Goal: Communication & Community: Answer question/provide support

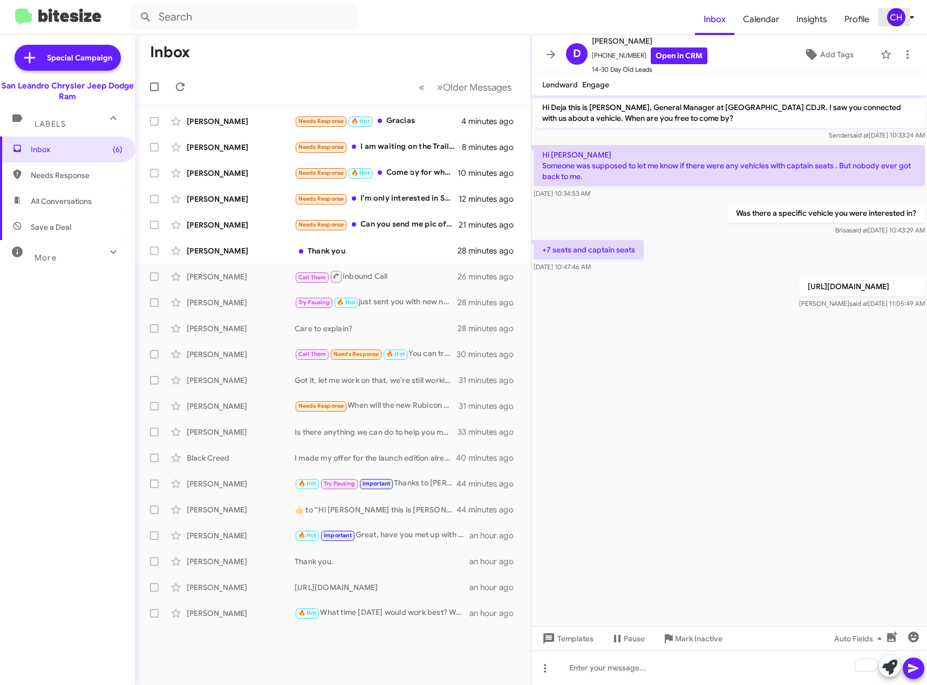
click at [912, 18] on icon at bounding box center [911, 17] width 4 height 3
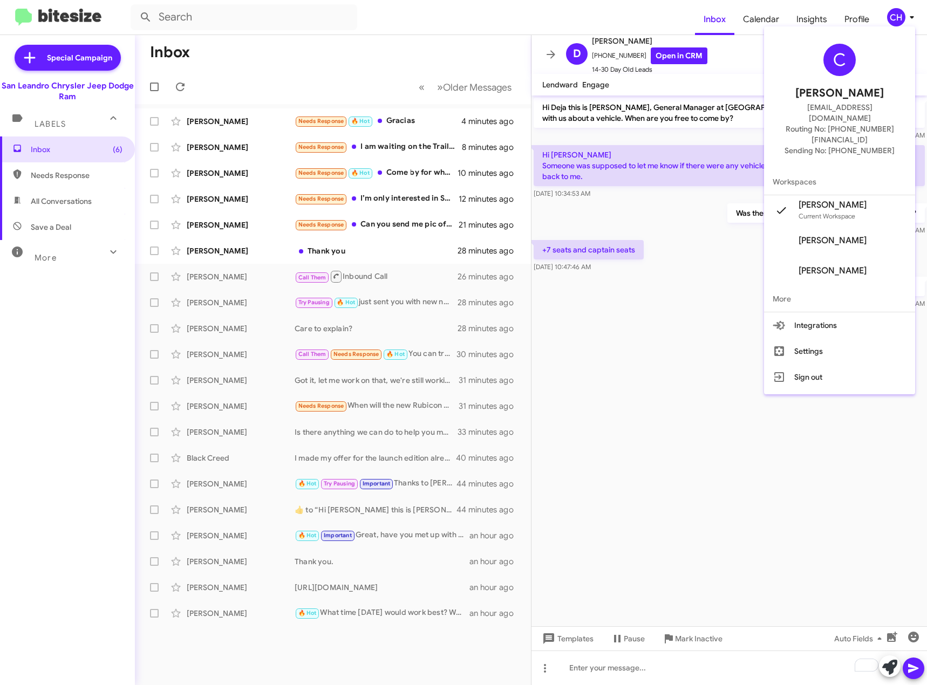
click at [801, 286] on span "More" at bounding box center [839, 299] width 151 height 26
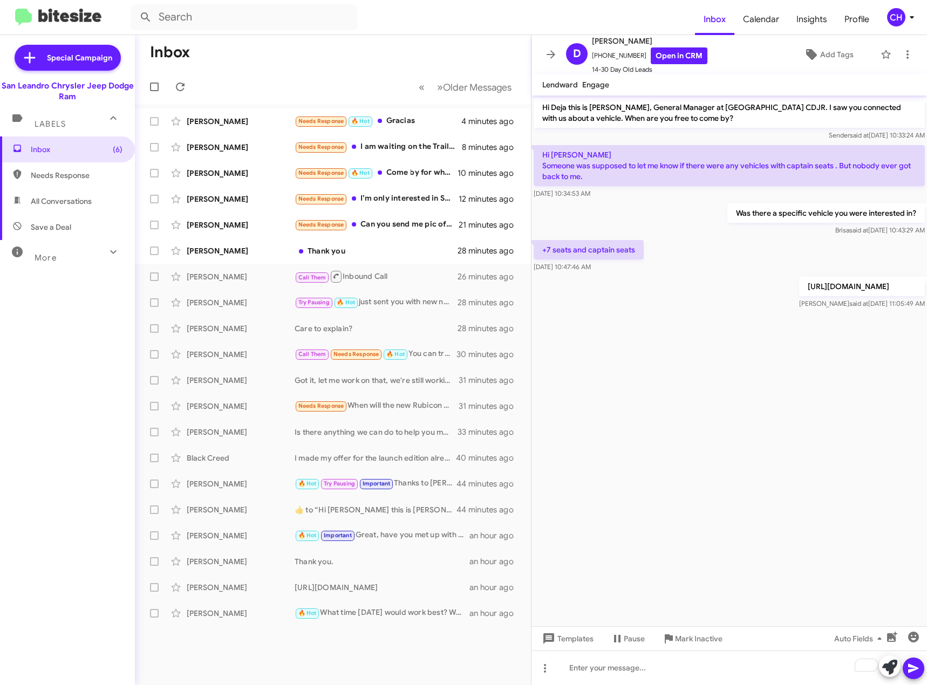
click at [911, 17] on icon at bounding box center [911, 17] width 4 height 3
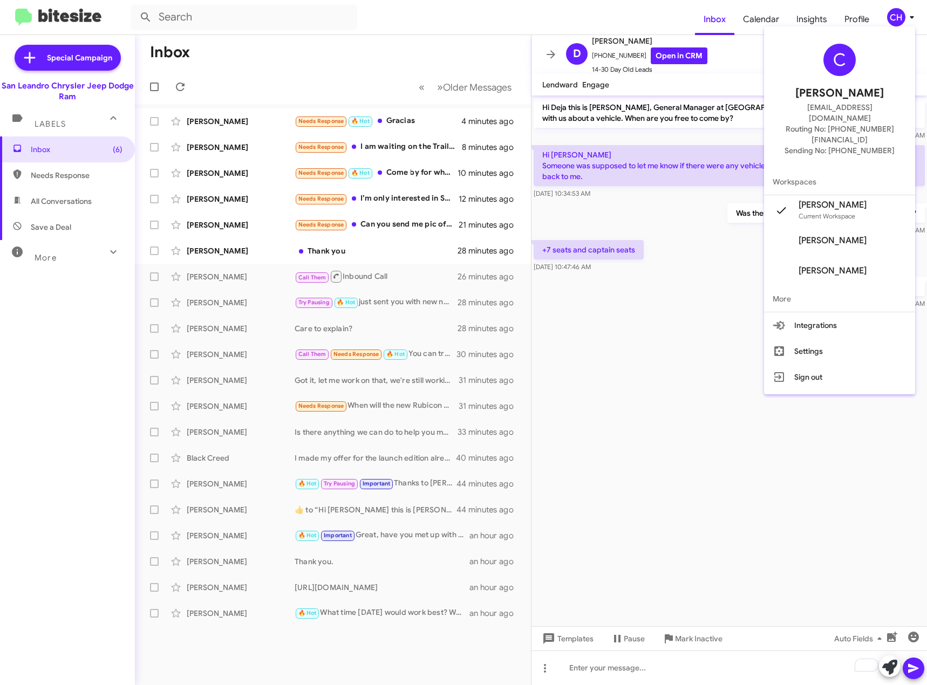
click at [862, 14] on div at bounding box center [463, 342] width 927 height 685
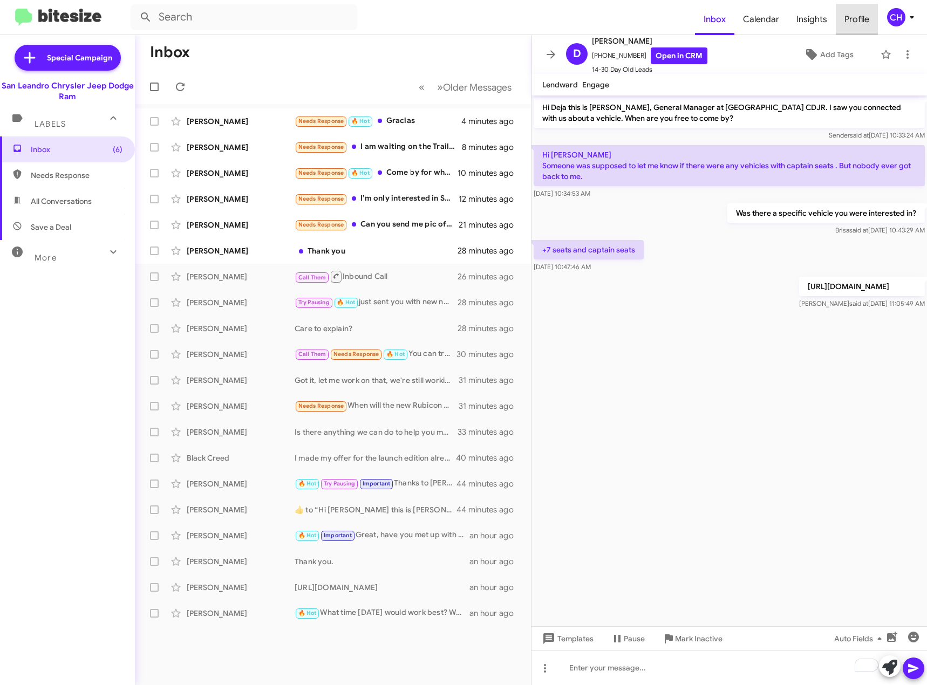
click at [859, 16] on span "Profile" at bounding box center [856, 19] width 42 height 31
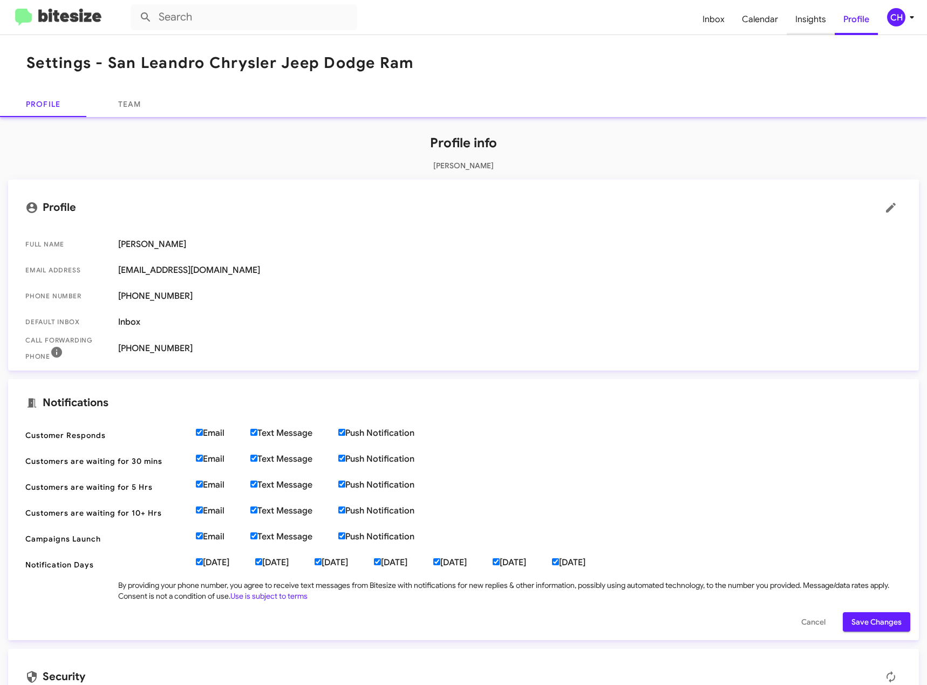
click at [812, 22] on span "Insights" at bounding box center [810, 19] width 48 height 31
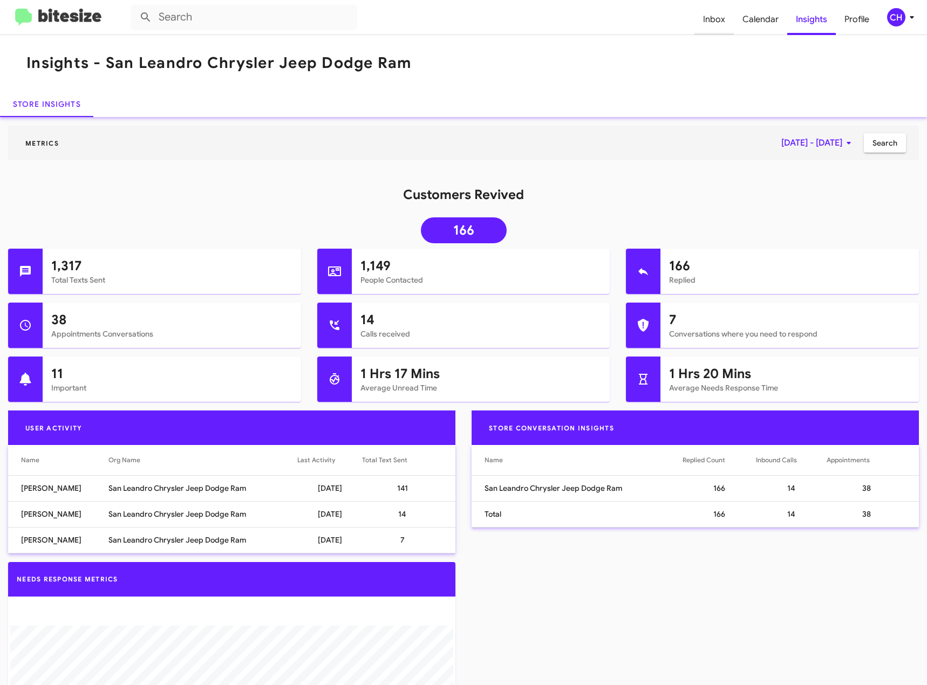
click at [714, 17] on span "Inbox" at bounding box center [713, 19] width 39 height 31
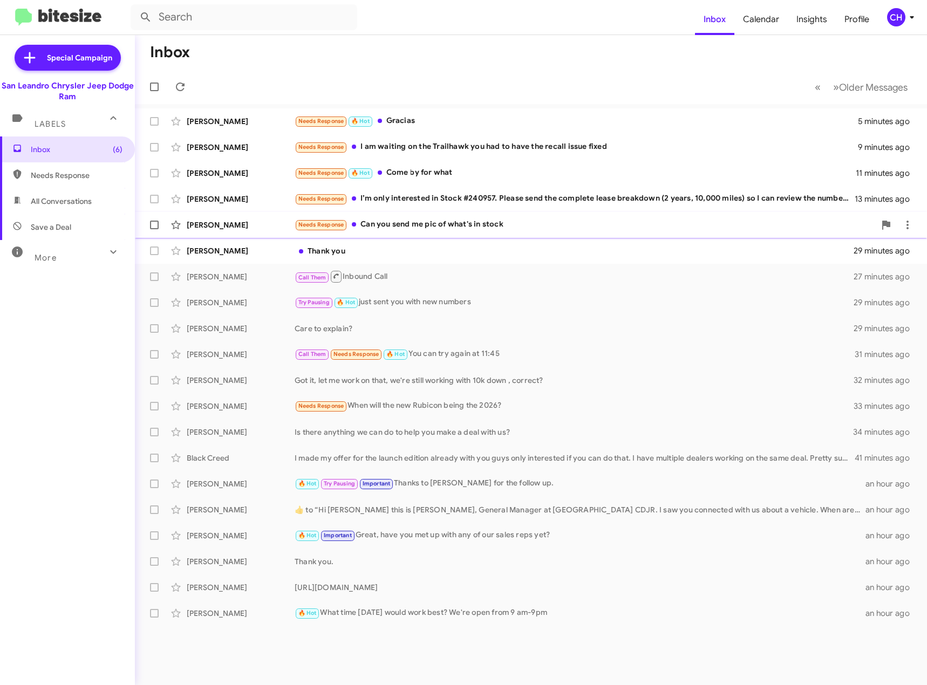
click at [540, 233] on div "[PERSON_NAME] Needs Response Can you send me pic of what's in stock 22 minutes …" at bounding box center [530, 225] width 774 height 22
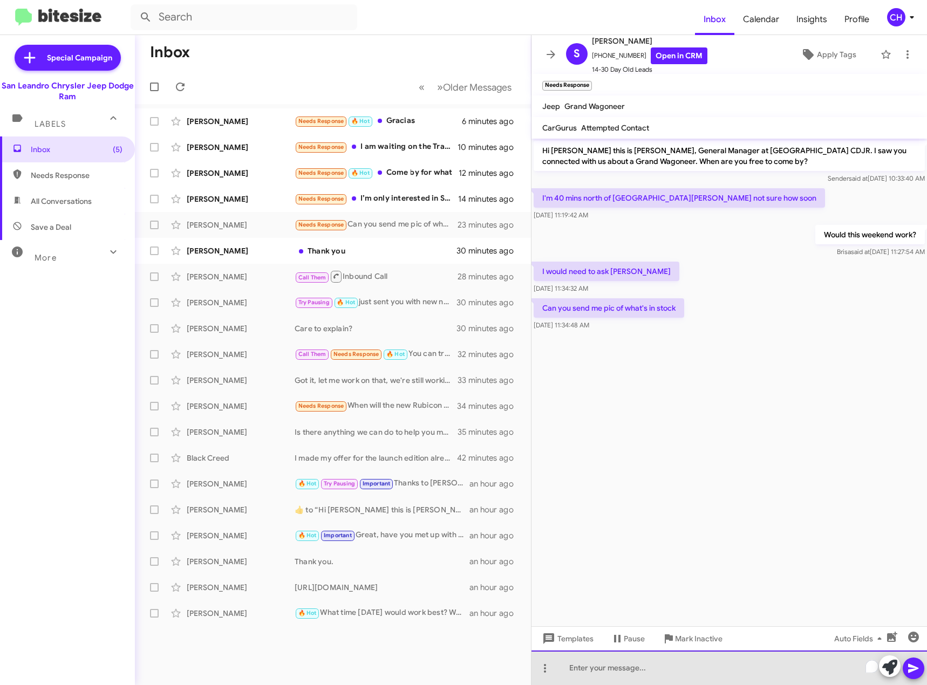
click at [602, 668] on div "To enrich screen reader interactions, please activate Accessibility in Grammarl…" at bounding box center [728, 667] width 395 height 35
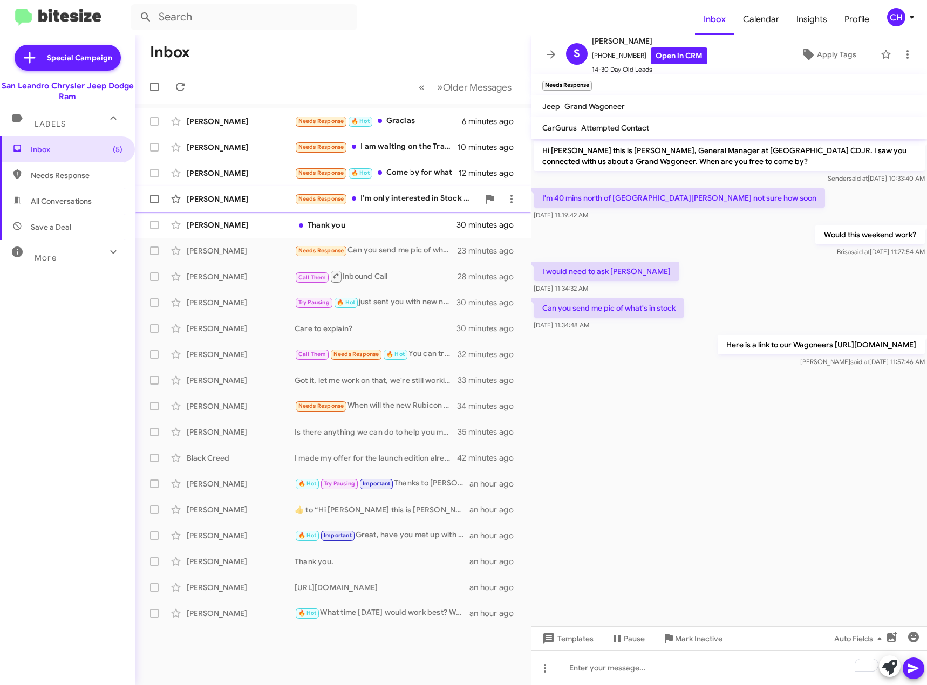
click at [392, 197] on div "Needs Response I’m only interested in Stock #240957. Please send the complete l…" at bounding box center [386, 199] width 184 height 12
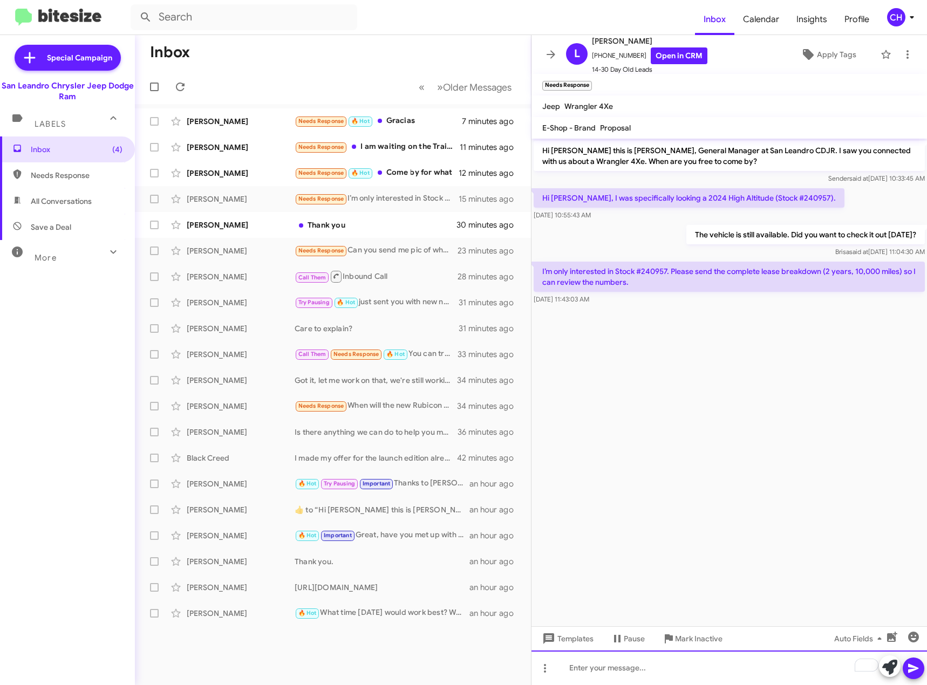
click at [732, 663] on div "To enrich screen reader interactions, please activate Accessibility in Grammarl…" at bounding box center [728, 667] width 395 height 35
